Goal: Transaction & Acquisition: Download file/media

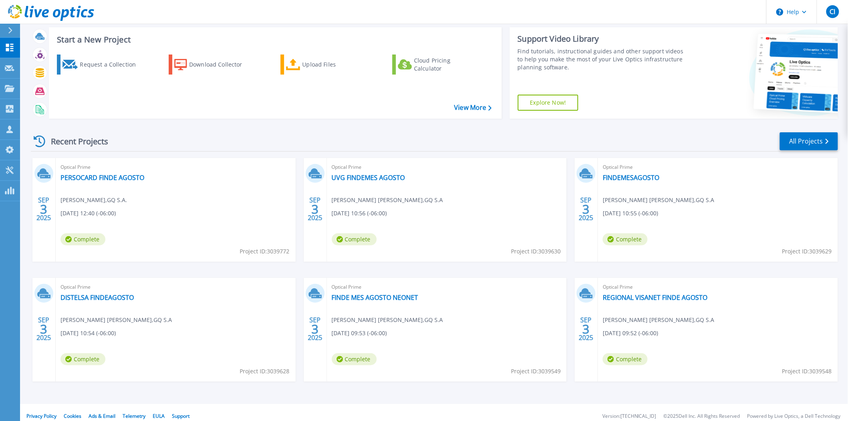
scroll to position [23, 0]
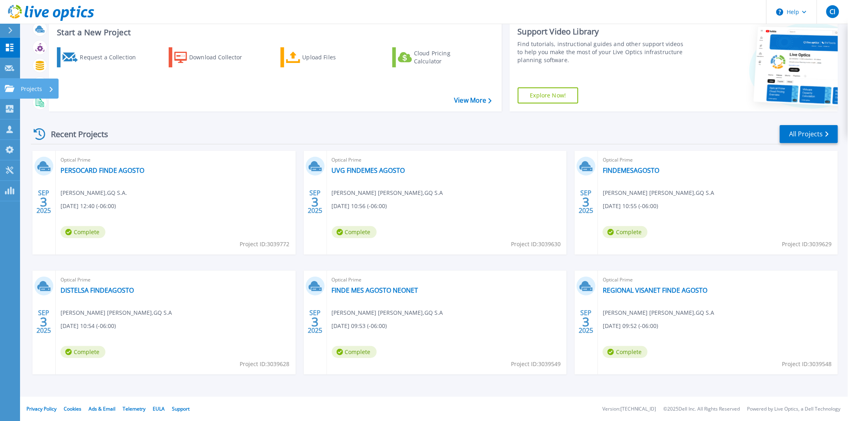
click at [1, 86] on link "Projects Projects" at bounding box center [10, 89] width 20 height 20
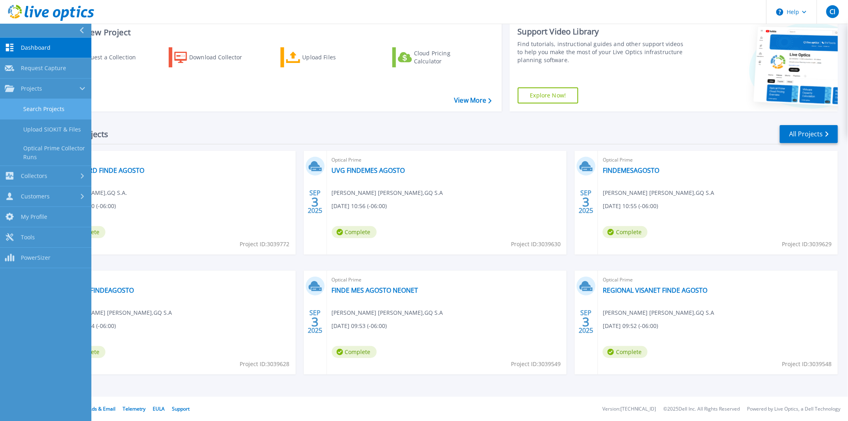
click at [70, 111] on link "Search Projects" at bounding box center [45, 109] width 91 height 20
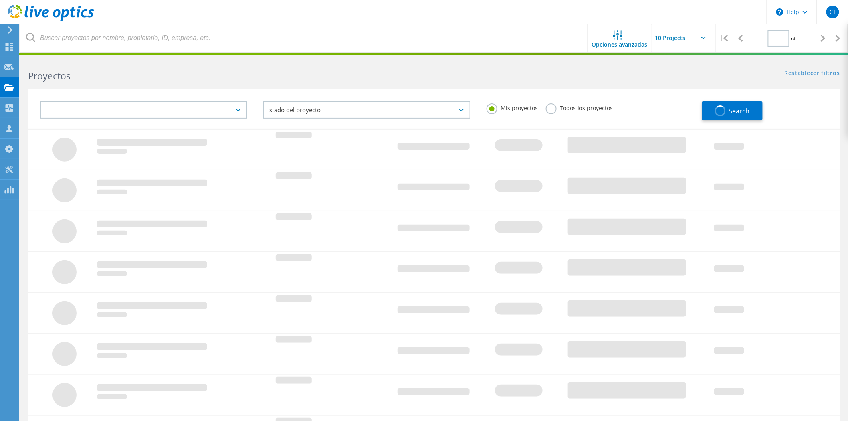
type input "1"
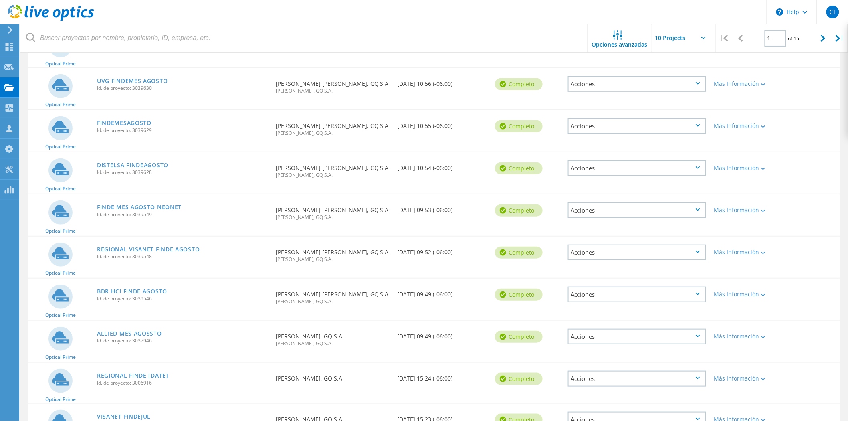
scroll to position [133, 0]
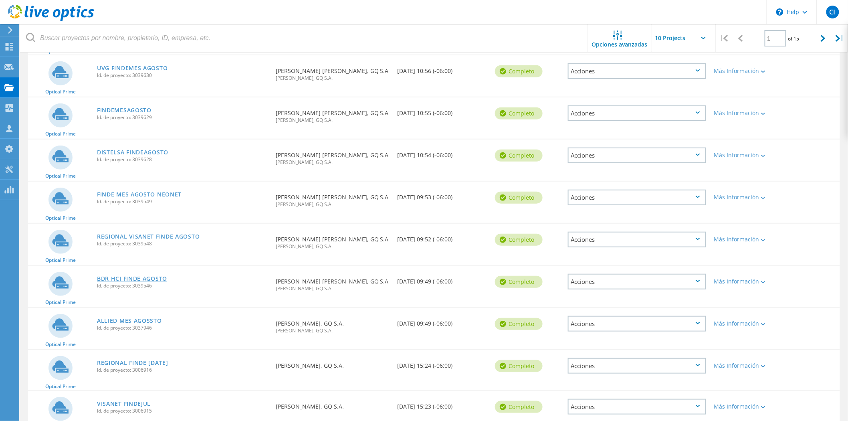
click at [159, 276] on link "BDR HCI FINDE AGOSTO" at bounding box center [132, 279] width 70 height 6
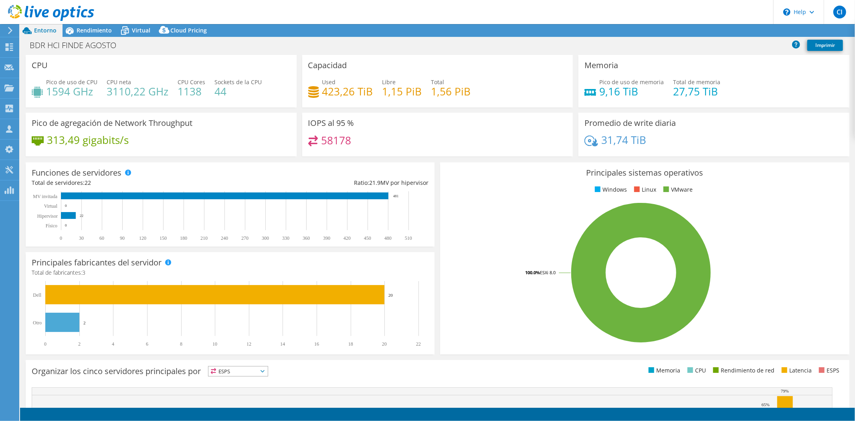
select select "USD"
click at [697, 31] on link "Reports" at bounding box center [706, 30] width 38 height 12
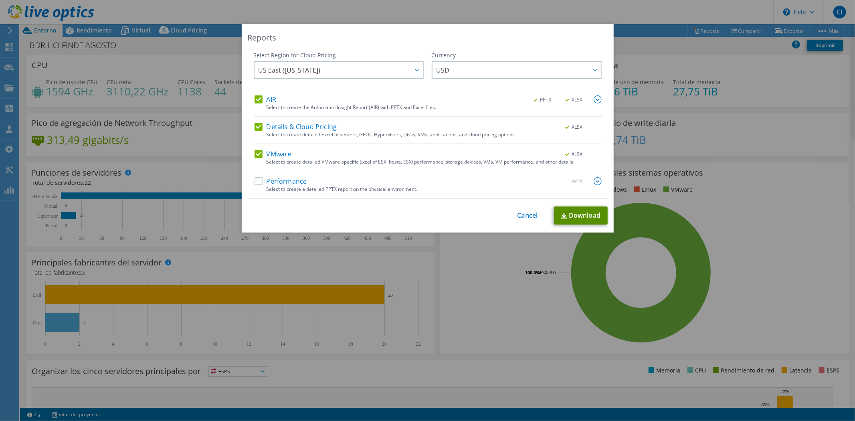
click at [570, 212] on link "Download" at bounding box center [581, 215] width 54 height 18
click at [511, 218] on div "This process may take a while, please wait... Cancel Download" at bounding box center [428, 215] width 360 height 18
click at [518, 219] on link "Cancel" at bounding box center [528, 216] width 20 height 8
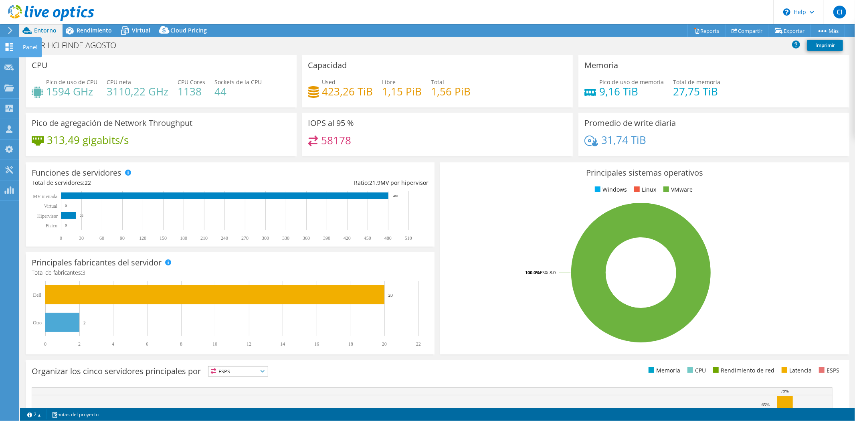
click at [10, 51] on div at bounding box center [9, 48] width 10 height 9
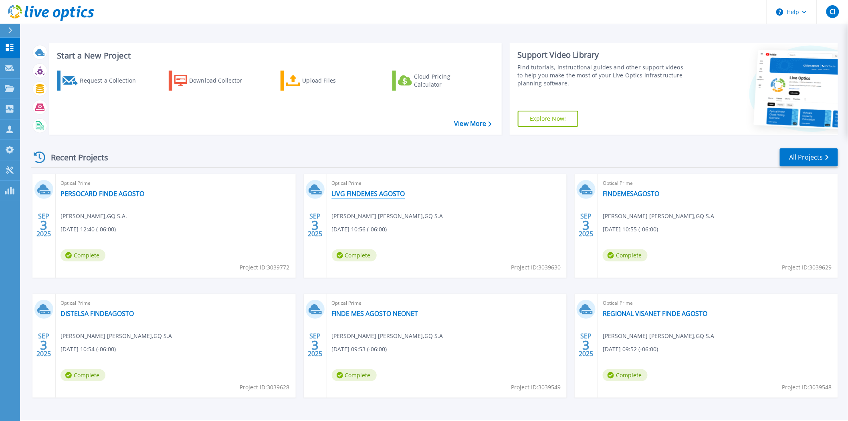
click at [370, 190] on link "UVG FINDEMES AGOSTO" at bounding box center [368, 194] width 73 height 8
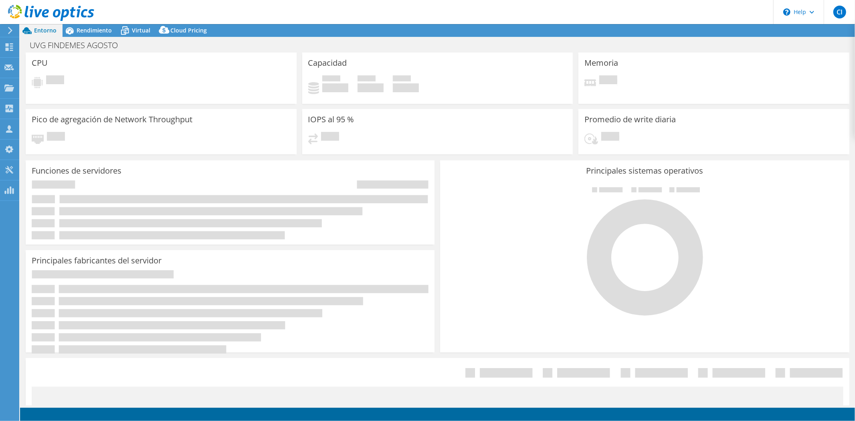
select select "USD"
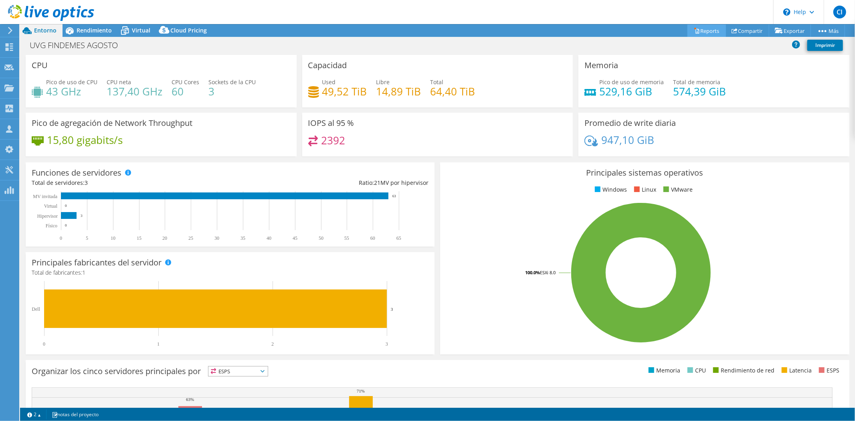
click at [699, 30] on link "Reports" at bounding box center [706, 30] width 38 height 12
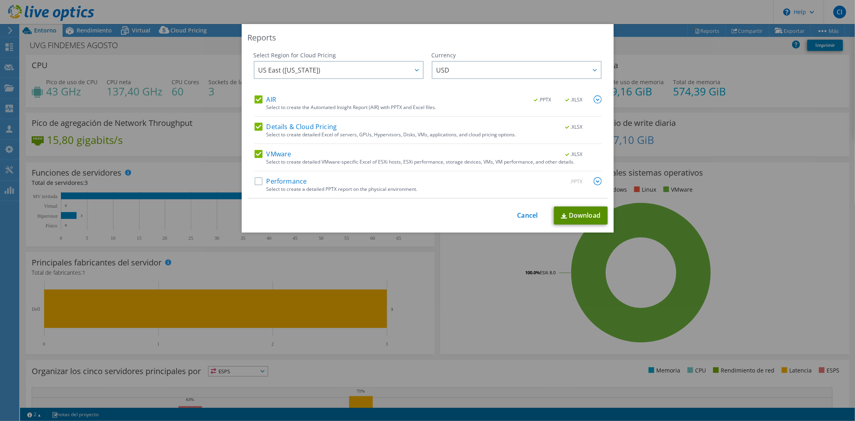
click at [567, 224] on link "Download" at bounding box center [581, 215] width 54 height 18
drag, startPoint x: 493, startPoint y: 253, endPoint x: 497, endPoint y: 224, distance: 28.7
click at [493, 253] on div "Reports Select Region for Cloud Pricing Asia Pacific ([GEOGRAPHIC_DATA]) [GEOGR…" at bounding box center [427, 210] width 855 height 373
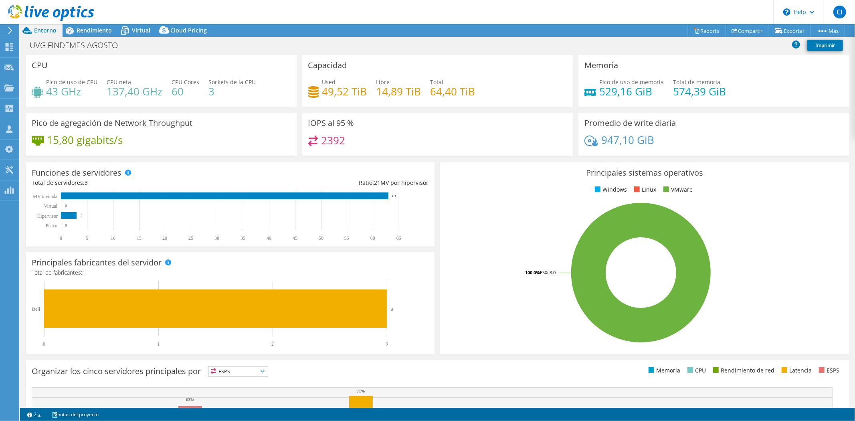
click at [461, 121] on div "IOPS al 95 % 2392" at bounding box center [437, 135] width 271 height 44
click at [437, 303] on div "Principales sistemas operativos Windows Linux VMware 100.0% ESXi 8.0" at bounding box center [644, 259] width 414 height 198
